Goal: Information Seeking & Learning: Check status

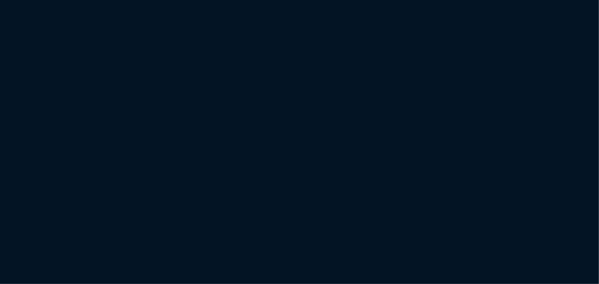
click at [524, 0] on html at bounding box center [299, 0] width 599 height 0
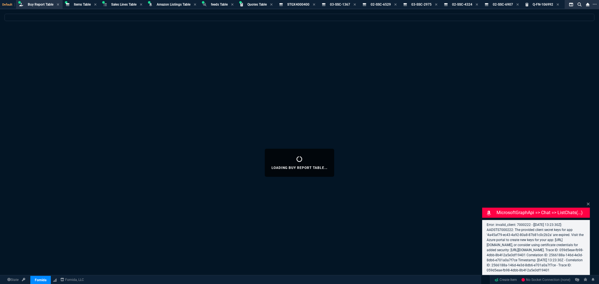
select select "8: NEPT"
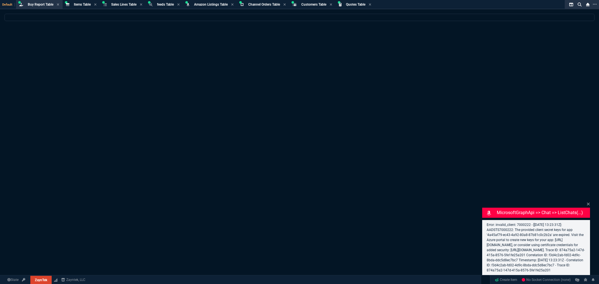
select select "8: NEPT"
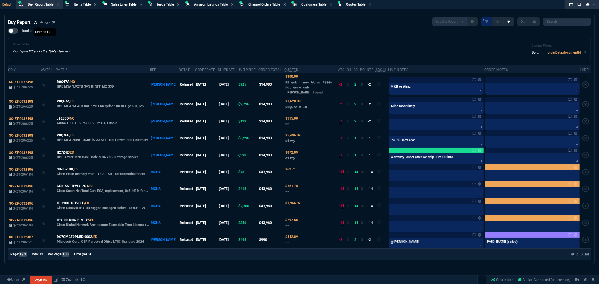
click at [36, 21] on icon at bounding box center [35, 22] width 3 height 3
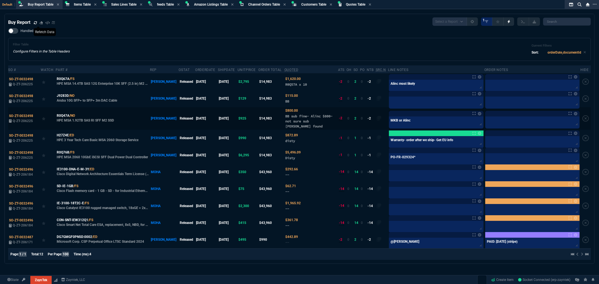
scroll to position [4, 0]
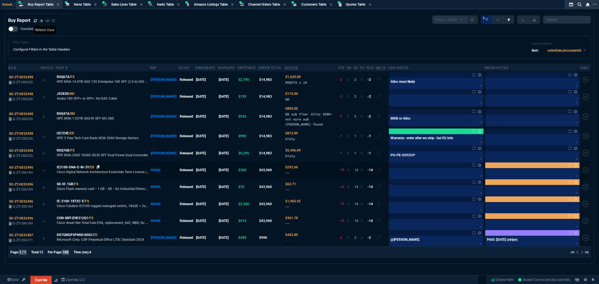
click at [97, 165] on icon at bounding box center [98, 166] width 3 height 3
click at [83, 182] on icon at bounding box center [82, 183] width 3 height 3
click at [93, 200] on icon at bounding box center [92, 200] width 3 height 3
click at [97, 217] on icon at bounding box center [96, 217] width 3 height 3
click at [36, 166] on icon at bounding box center [36, 167] width 3 height 3
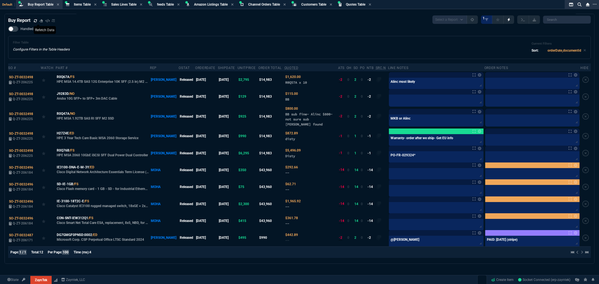
click at [66, 26] on div "Handled Filter Table Configure Filters in the Table Headers Current Filters Sor…" at bounding box center [299, 42] width 582 height 33
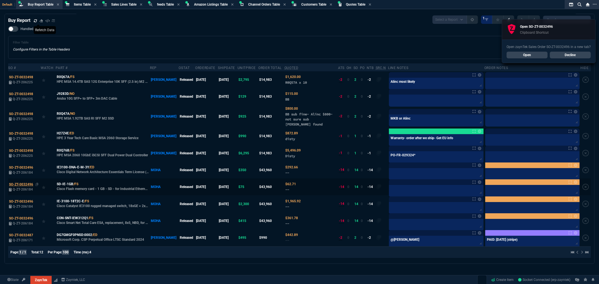
click at [29, 183] on span "SO-ZT-0032496" at bounding box center [21, 184] width 24 height 4
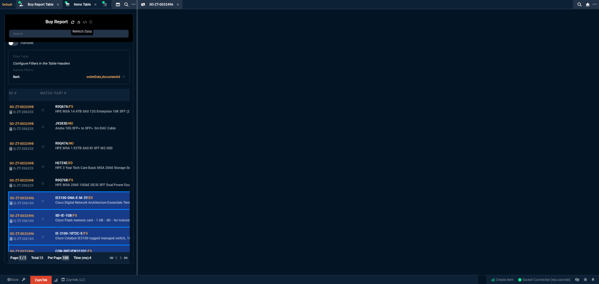
scroll to position [20, 0]
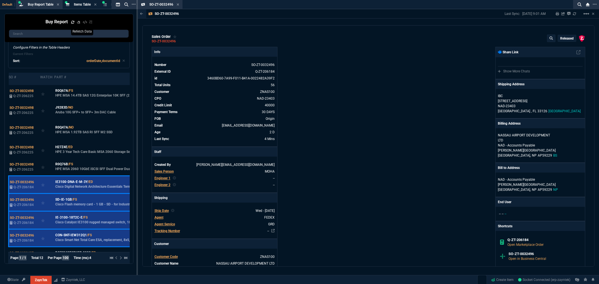
click at [409, 148] on div "ZaynTek, LLC 2609 Technology Dr Suite 200 Plano, TX 75074 Share Link Show More …" at bounding box center [476, 209] width 217 height 325
click at [505, 100] on p "8401 NW 17th St." at bounding box center [540, 101] width 85 height 5
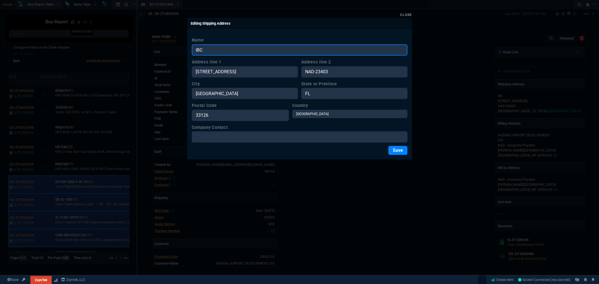
drag, startPoint x: 190, startPoint y: 51, endPoint x: 167, endPoint y: 50, distance: 23.3
click at [167, 50] on div "Close Editing Shipping Address Name IBC Address line 1 8401 NW 17th St. Address…" at bounding box center [299, 142] width 599 height 284
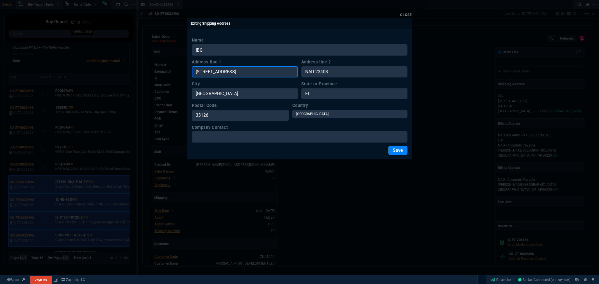
drag, startPoint x: 242, startPoint y: 76, endPoint x: 193, endPoint y: 74, distance: 48.9
click at [181, 75] on div "Close Editing Shipping Address Name IBC Address line 1 8401 NW 17th St. Address…" at bounding box center [299, 142] width 599 height 284
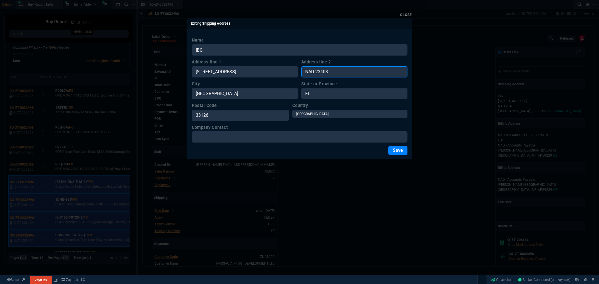
drag, startPoint x: 326, startPoint y: 72, endPoint x: 291, endPoint y: 72, distance: 35.7
click at [285, 71] on div "Address line 1 8401 NW 17th St. Address line 2 NAD-23403" at bounding box center [300, 68] width 216 height 19
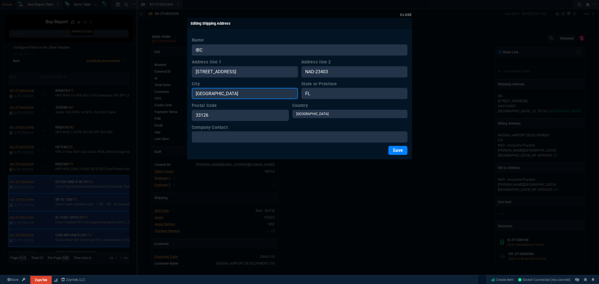
drag, startPoint x: 201, startPoint y: 93, endPoint x: 182, endPoint y: 91, distance: 19.2
click at [182, 91] on div "Close Editing Shipping Address Name IBC Address line 1 8401 NW 17th St. Address…" at bounding box center [299, 142] width 599 height 284
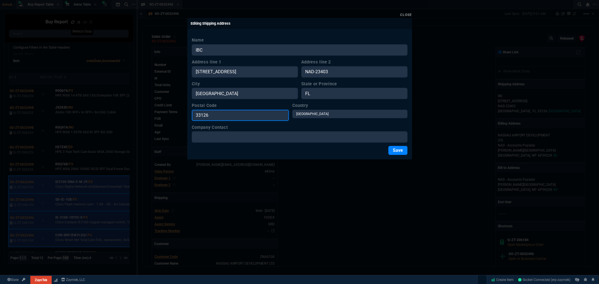
drag, startPoint x: 210, startPoint y: 116, endPoint x: 175, endPoint y: 116, distance: 35.1
click at [175, 116] on div "Close Editing Shipping Address Name IBC Address line 1 8401 NW 17th St. Address…" at bounding box center [299, 142] width 599 height 284
click at [408, 13] on link "Close" at bounding box center [406, 15] width 12 height 4
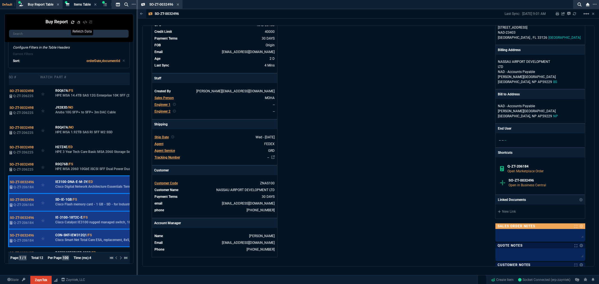
scroll to position [93, 0]
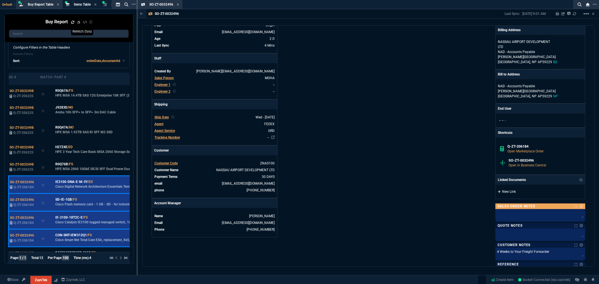
click at [509, 193] on link "New Link" at bounding box center [540, 191] width 85 height 5
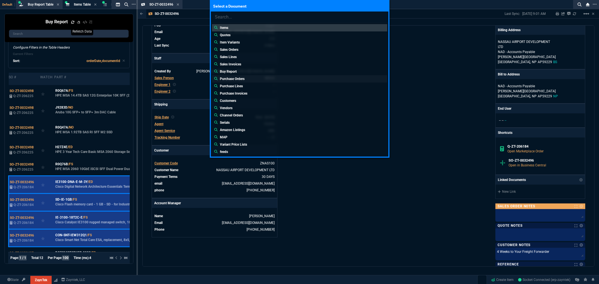
click at [236, 77] on p "Purchase Orders" at bounding box center [232, 78] width 25 height 5
type input "Purchase Orders:"
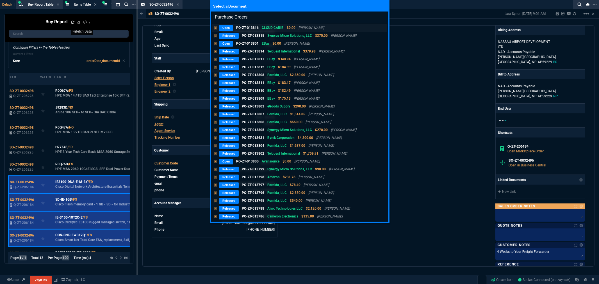
click at [238, 26] on p "PO-ZT-013816" at bounding box center [247, 27] width 22 height 5
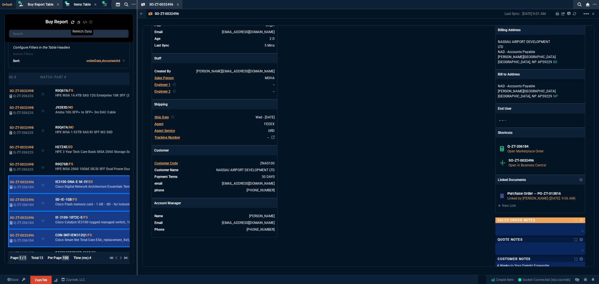
scroll to position [13, 0]
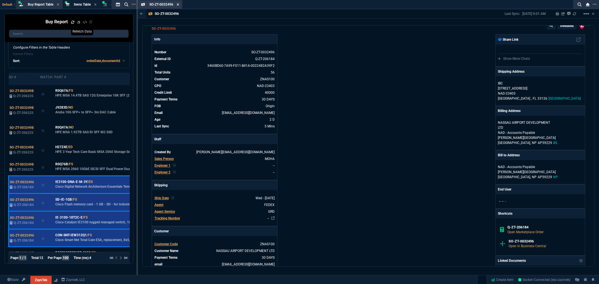
click at [177, 4] on icon at bounding box center [178, 4] width 3 height 3
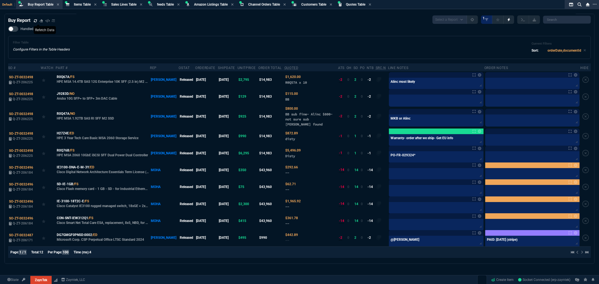
scroll to position [4, 0]
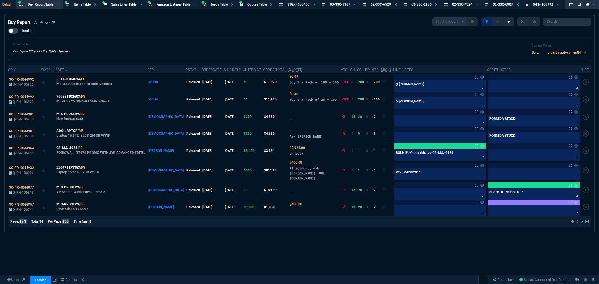
select select "8: NEPT"
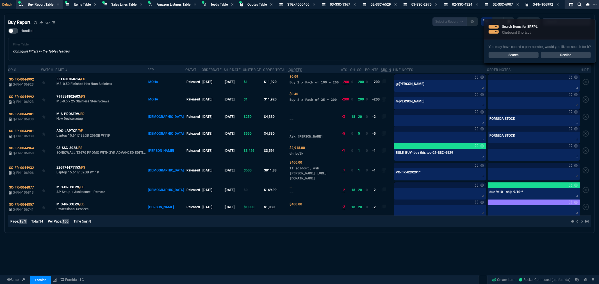
click at [223, 20] on div "Buy Report Select a Report Not Purchased 1" at bounding box center [299, 21] width 582 height 8
click at [513, 55] on link "Search" at bounding box center [513, 55] width 50 height 7
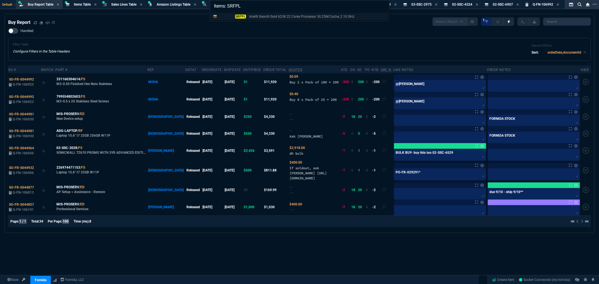
click at [241, 18] on mark "SRFPL" at bounding box center [240, 17] width 11 height 4
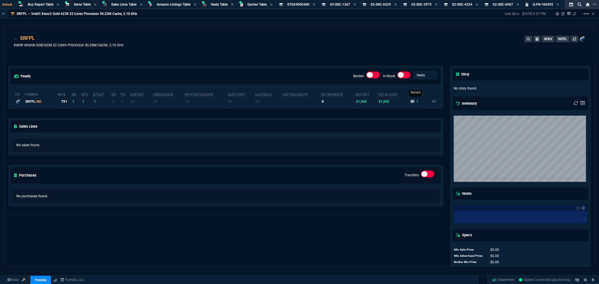
click at [411, 102] on icon at bounding box center [412, 101] width 3 height 3
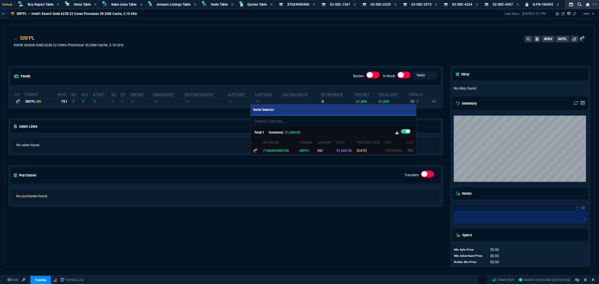
click at [418, 41] on div at bounding box center [299, 142] width 599 height 284
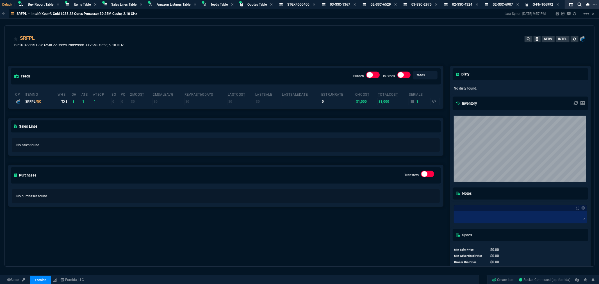
click at [317, 47] on div "SRFPL Intel® Xeon® Gold 6238 22 Cores Processor 30.25M Cache, 2.10 GHz SERV INT…" at bounding box center [299, 45] width 571 height 20
click at [31, 3] on span "Buy Report Table" at bounding box center [41, 5] width 26 height 4
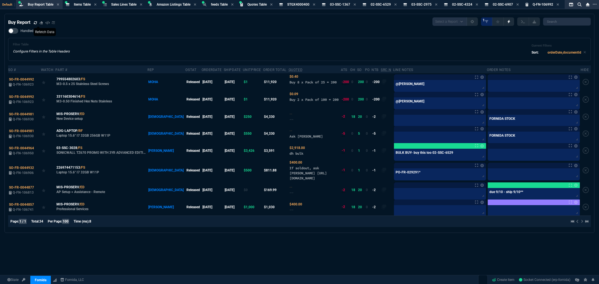
click at [35, 23] on icon at bounding box center [35, 22] width 3 height 3
click at [122, 38] on div "Filter Table Configure Filters in the Table Headers Current Filters Sort: order…" at bounding box center [299, 49] width 582 height 23
click at [117, 38] on div "Filter Table Configure Filters in the Table Headers Current Filters Sort: order…" at bounding box center [299, 49] width 582 height 23
click at [118, 38] on div "Filter Table Configure Filters in the Table Headers Current Filters Sort: order…" at bounding box center [299, 49] width 582 height 23
click at [120, 37] on div "Handled Filter Table Configure Filters in the Table Headers Current Filters Sor…" at bounding box center [299, 44] width 582 height 33
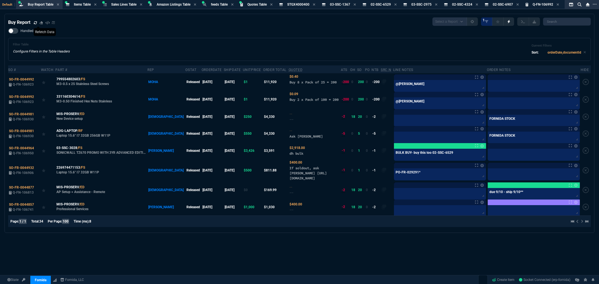
click at [121, 38] on div "Filter Table Configure Filters in the Table Headers Current Filters Sort: order…" at bounding box center [299, 49] width 582 height 23
click at [125, 38] on div "Filter Table Configure Filters in the Table Headers Current Filters Sort: order…" at bounding box center [299, 49] width 582 height 23
click at [127, 38] on div "Filter Table Configure Filters in the Table Headers Current Filters Sort: order…" at bounding box center [299, 49] width 582 height 23
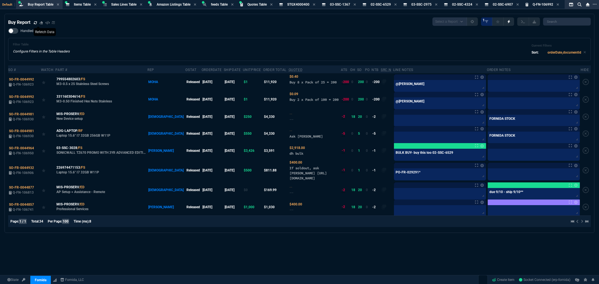
click at [137, 38] on div "Filter Table Configure Filters in the Table Headers Current Filters Sort: order…" at bounding box center [299, 49] width 582 height 23
click at [218, 44] on div "Filter Table Configure Filters in the Table Headers Current Filters Sort: order…" at bounding box center [299, 49] width 573 height 13
click at [136, 35] on div "Handled Filter Table Configure Filters in the Table Headers Current Filters Sor…" at bounding box center [299, 44] width 582 height 33
click at [234, 43] on div "Filter Table Configure Filters in the Table Headers Current Filters Sort: order…" at bounding box center [299, 49] width 573 height 13
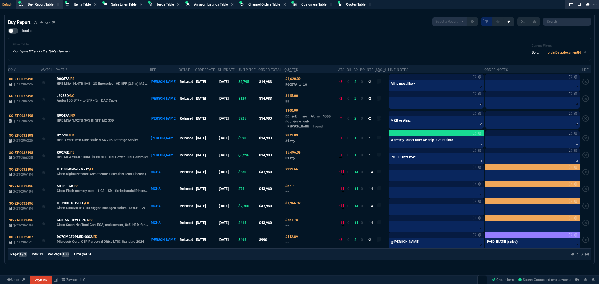
select select "8: NEPT"
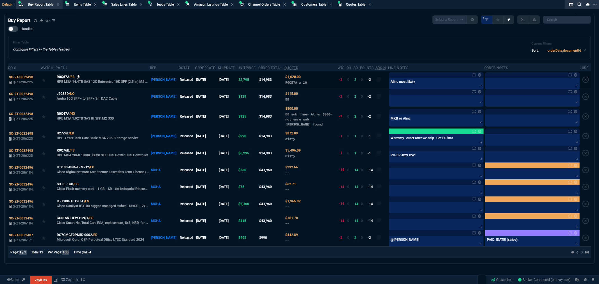
click at [79, 75] on icon at bounding box center [78, 76] width 3 height 3
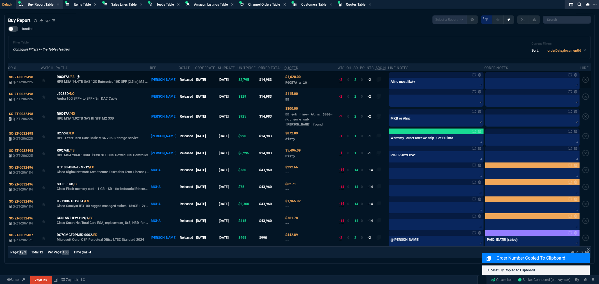
click at [79, 75] on icon at bounding box center [78, 76] width 3 height 3
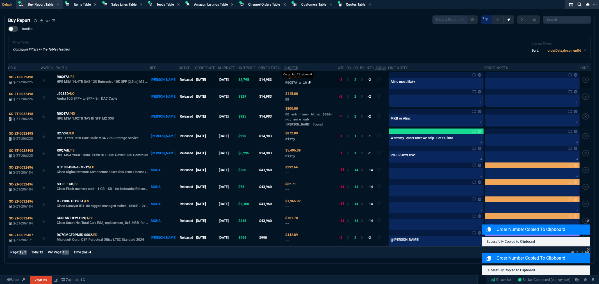
click at [308, 81] on icon at bounding box center [309, 82] width 3 height 3
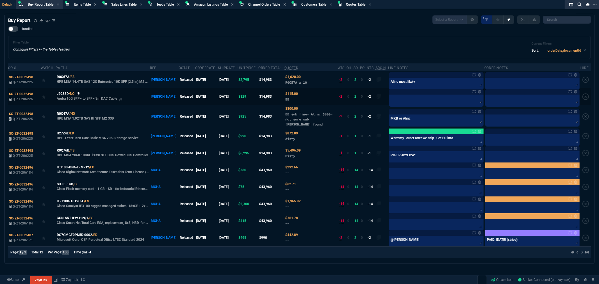
click at [78, 92] on icon at bounding box center [78, 93] width 3 height 3
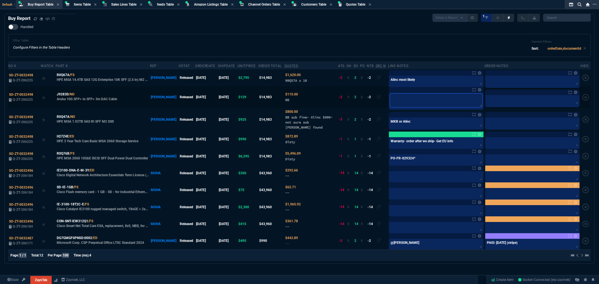
click at [409, 97] on textarea at bounding box center [436, 100] width 92 height 13
paste textarea "PO-FR-029331"
type textarea "PO-FR-029331"
click at [418, 120] on textarea "MKB or Alinc" at bounding box center [436, 123] width 92 height 8
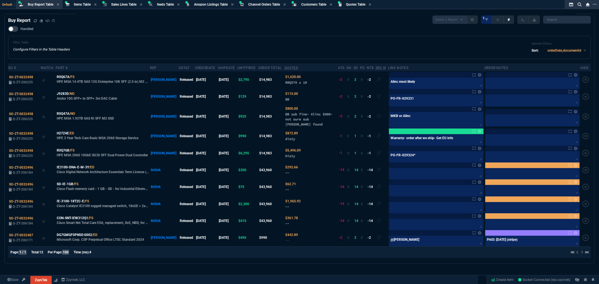
click at [193, 29] on div "Handled Filter Table Configure Filters in the Table Headers Current Filters Sor…" at bounding box center [299, 42] width 582 height 33
click at [195, 28] on div "Handled Filter Table Configure Filters in the Table Headers Current Filters Sor…" at bounding box center [299, 42] width 582 height 33
click at [259, 21] on div "Buy Report Select a Report Not Purchased 1" at bounding box center [299, 19] width 582 height 8
click at [257, 28] on div "Handled Filter Table Configure Filters in the Table Headers Current Filters Sor…" at bounding box center [299, 42] width 582 height 33
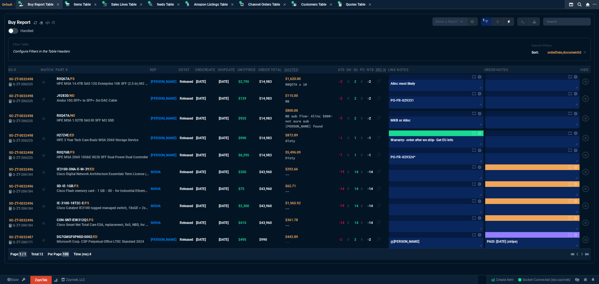
click at [268, 33] on div "Handled Filter Table Configure Filters in the Table Headers Current Filters Sor…" at bounding box center [299, 44] width 582 height 33
click at [265, 33] on div "Handled Filter Table Configure Filters in the Table Headers Current Filters Sor…" at bounding box center [299, 44] width 582 height 33
click at [308, 84] on icon at bounding box center [309, 84] width 3 height 3
click at [79, 114] on icon at bounding box center [78, 115] width 3 height 3
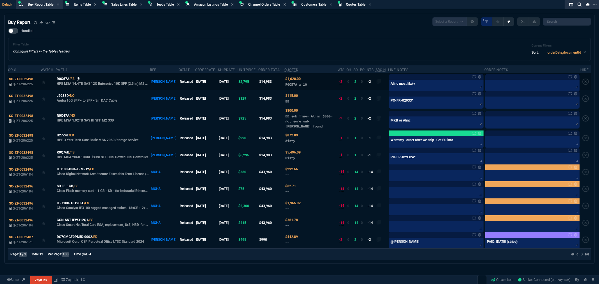
click at [78, 78] on icon at bounding box center [78, 78] width 3 height 3
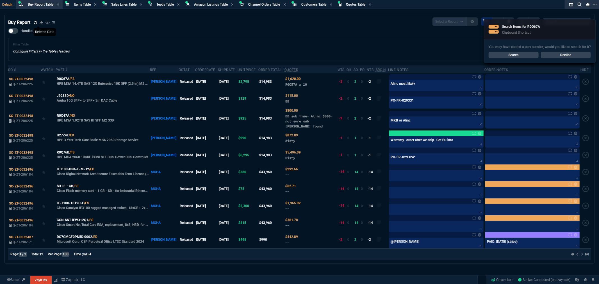
click at [35, 21] on icon at bounding box center [35, 22] width 3 height 3
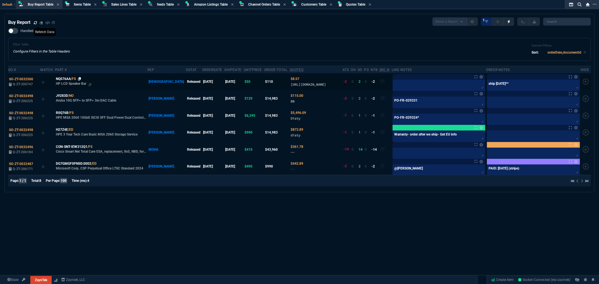
click at [81, 81] on icon at bounding box center [79, 78] width 3 height 3
click at [80, 80] on icon at bounding box center [79, 78] width 3 height 3
